Goal: Task Accomplishment & Management: Manage account settings

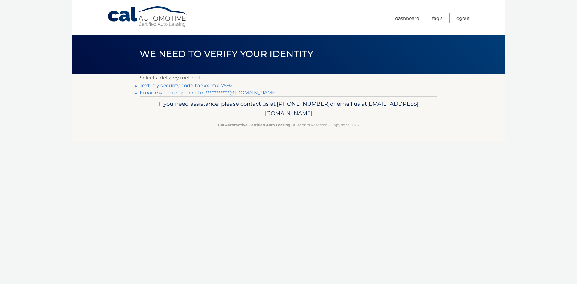
click at [202, 85] on link "Text my security code to xxx-xxx-7592" at bounding box center [186, 86] width 93 height 6
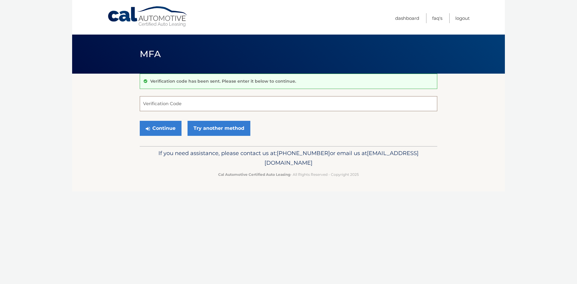
click at [180, 104] on input "Verification Code" at bounding box center [289, 103] width 298 height 15
type input "478940"
click at [164, 127] on button "Continue" at bounding box center [161, 128] width 42 height 15
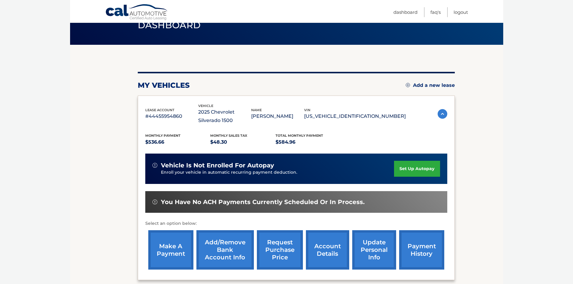
scroll to position [29, 0]
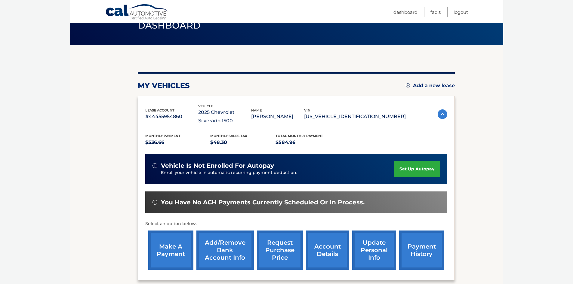
click at [404, 169] on link "set up autopay" at bounding box center [417, 169] width 46 height 16
click at [167, 252] on link "make a payment" at bounding box center [170, 250] width 45 height 39
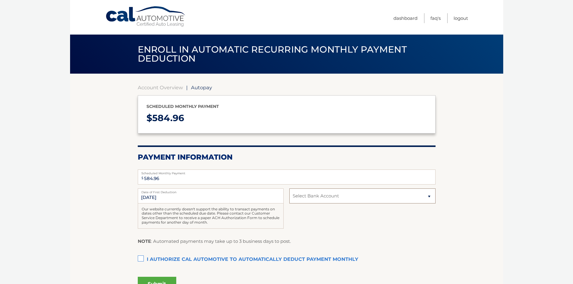
click at [334, 197] on select "Select Bank Account Checking PHILA POLICE &amp; FIRE FED CU *****8501 Checking …" at bounding box center [362, 196] width 146 height 15
select select "YzczMjBlNGItZDg5MC00NTUwLTgzOTMtZmYzNTY1ZjQzMWQz"
click at [289, 189] on select "Select Bank Account Checking PHILA POLICE &amp; FIRE FED CU *****8501 Checking …" at bounding box center [362, 196] width 146 height 15
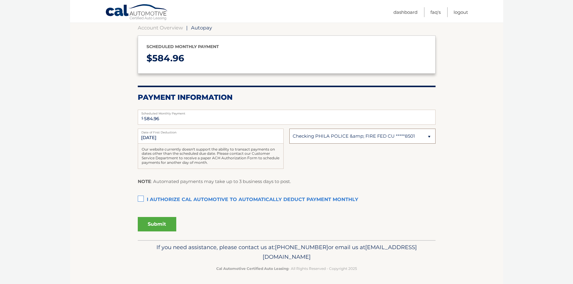
scroll to position [60, 0]
click at [139, 198] on label "I authorize cal automotive to automatically deduct payment monthly This checkbo…" at bounding box center [287, 200] width 298 height 12
click at [0, 0] on input "I authorize cal automotive to automatically deduct payment monthly This checkbo…" at bounding box center [0, 0] width 0 height 0
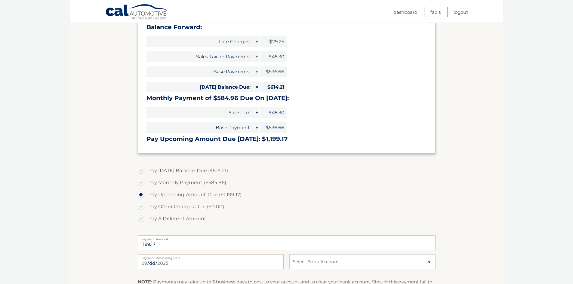
scroll to position [120, 0]
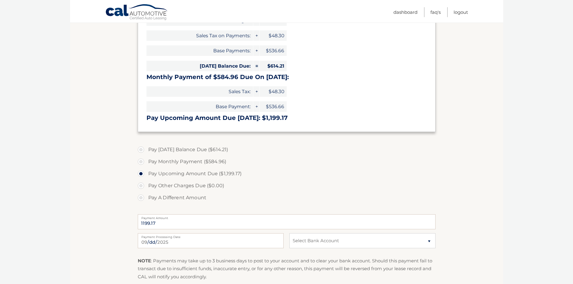
click at [141, 149] on label "Pay Today's Balance Due ($614.21)" at bounding box center [287, 150] width 298 height 12
click at [141, 149] on input "Pay Today's Balance Due ($614.21)" at bounding box center [143, 149] width 6 height 10
radio input "true"
type input "614.21"
click at [355, 242] on select "Select Bank Account Checking PHILA POLICE &amp; FIRE FED CU *****8501 Checking …" at bounding box center [362, 240] width 146 height 15
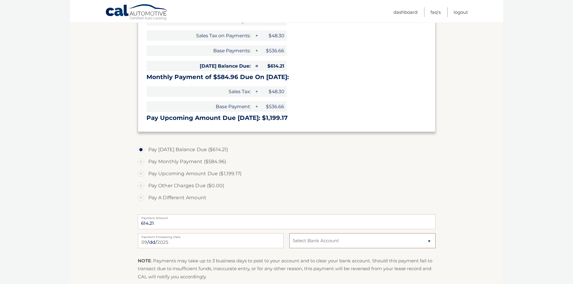
select select "YzczMjBlNGItZDg5MC00NTUwLTgzOTMtZmYzNTY1ZjQzMWQz"
click at [289, 233] on select "Select Bank Account Checking PHILA POLICE &amp; FIRE FED CU *****8501 Checking …" at bounding box center [362, 240] width 146 height 15
click at [357, 245] on select "Select Bank Account Checking PHILA POLICE &amp; FIRE FED CU *****8501 Checking …" at bounding box center [362, 240] width 146 height 15
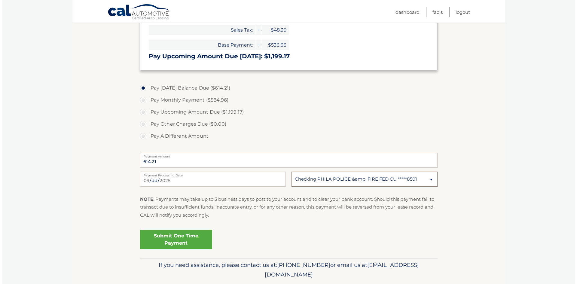
scroll to position [201, 0]
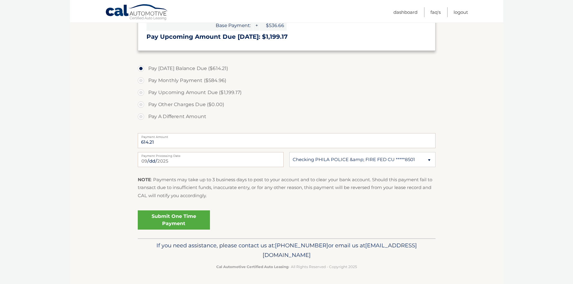
click at [167, 223] on link "Submit One Time Payment" at bounding box center [174, 220] width 72 height 19
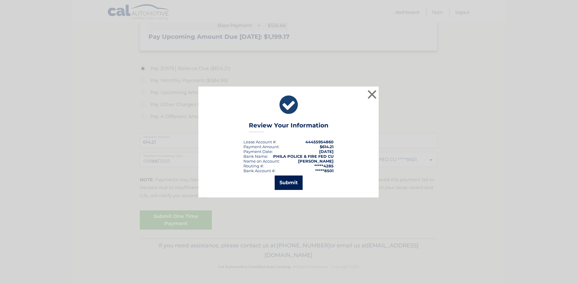
click at [285, 184] on button "Submit" at bounding box center [289, 183] width 28 height 14
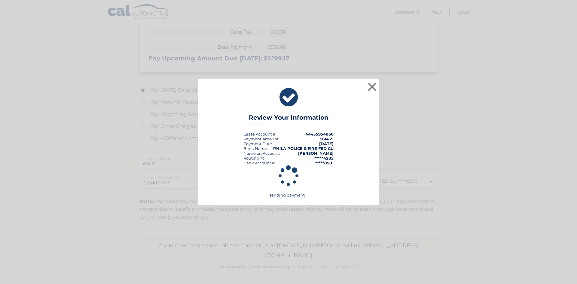
scroll to position [180, 0]
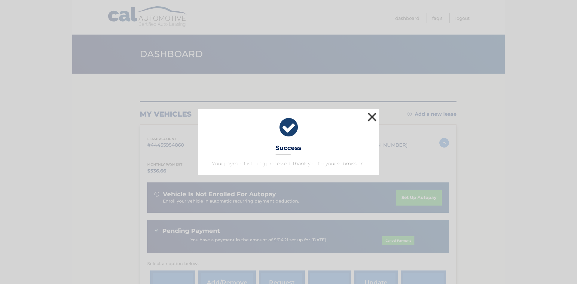
click at [377, 116] on button "×" at bounding box center [372, 117] width 12 height 12
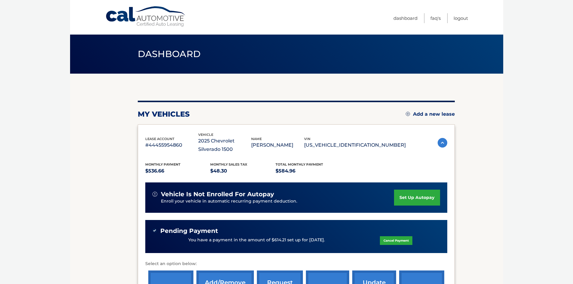
click at [405, 198] on link "set up autopay" at bounding box center [417, 198] width 46 height 16
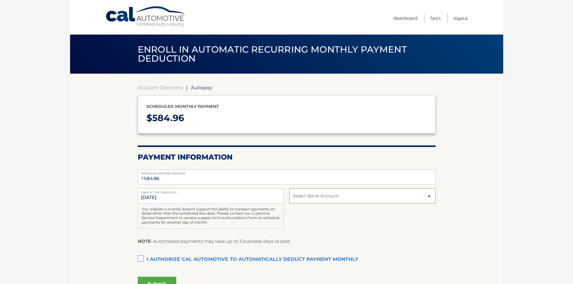
click at [320, 196] on select "Select Bank Account Checking PHILA POLICE &amp; FIRE FED CU *****8501 Checking …" at bounding box center [362, 196] width 146 height 15
select select "YzczMjBlNGItZDg5MC00NTUwLTgzOTMtZmYzNTY1ZjQzMWQz"
click at [289, 189] on select "Select Bank Account Checking PHILA POLICE &amp; FIRE FED CU *****8501 Checking …" at bounding box center [362, 196] width 146 height 15
click at [142, 259] on label "I authorize cal automotive to automatically deduct payment monthly This checkbo…" at bounding box center [287, 260] width 298 height 12
click at [0, 0] on input "I authorize cal automotive to automatically deduct payment monthly This checkbo…" at bounding box center [0, 0] width 0 height 0
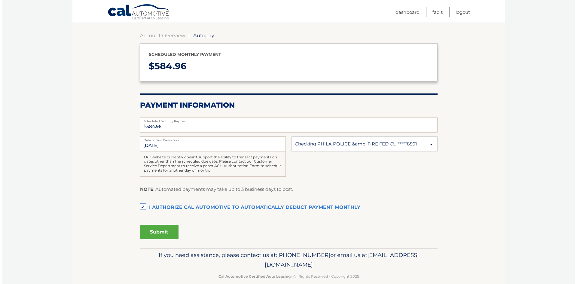
scroll to position [60, 0]
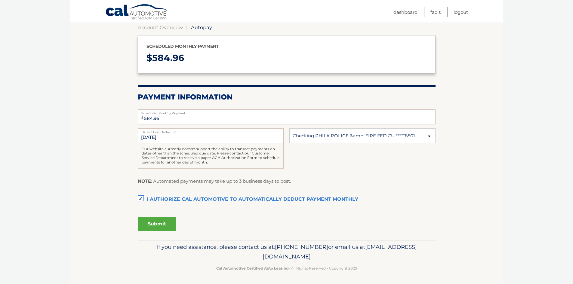
click at [154, 225] on button "Submit" at bounding box center [157, 224] width 38 height 14
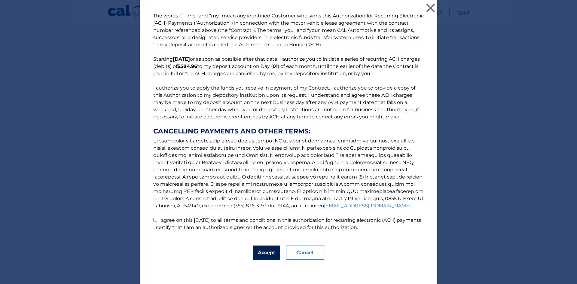
click at [267, 255] on button "Accept" at bounding box center [266, 253] width 27 height 14
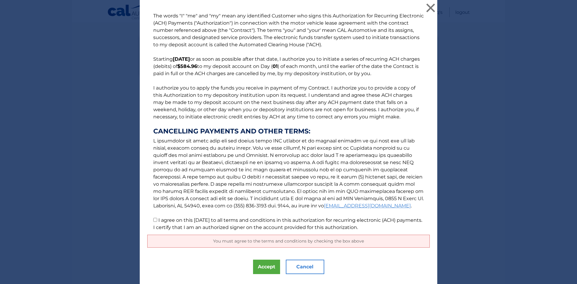
click at [153, 221] on input "I agree on this 09/26/2025 to all terms and conditions in this authorization fo…" at bounding box center [155, 220] width 4 height 4
checkbox input "true"
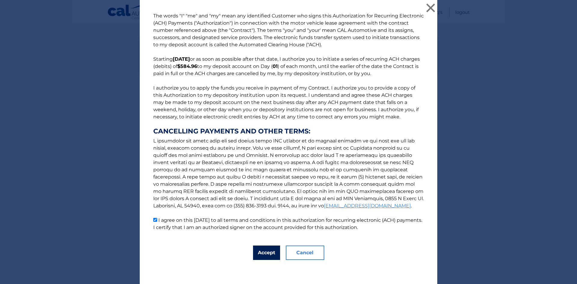
click at [265, 251] on button "Accept" at bounding box center [266, 253] width 27 height 14
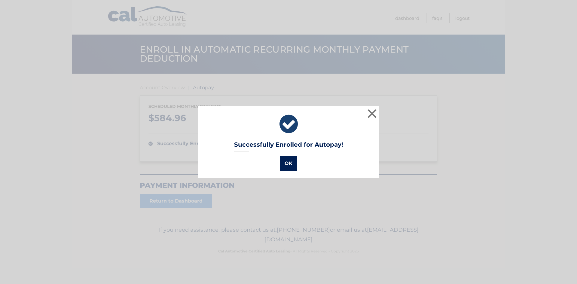
click at [284, 163] on button "OK" at bounding box center [288, 163] width 17 height 14
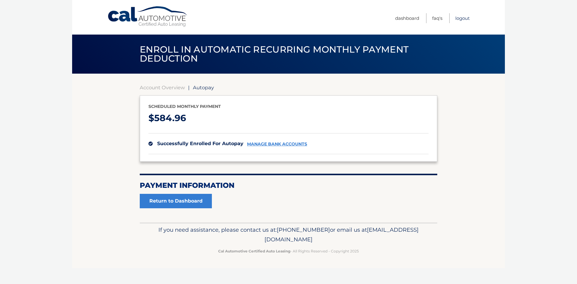
click at [463, 19] on link "Logout" at bounding box center [463, 18] width 14 height 10
